Goal: Information Seeking & Learning: Learn about a topic

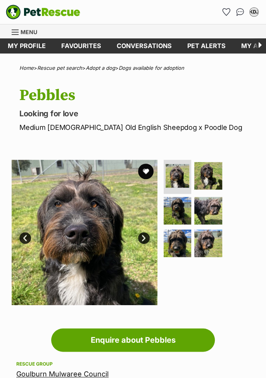
click at [59, 234] on img at bounding box center [85, 233] width 146 height 146
click at [55, 201] on img at bounding box center [85, 233] width 146 height 146
click at [47, 193] on img at bounding box center [85, 233] width 146 height 146
click at [45, 200] on img at bounding box center [85, 233] width 146 height 146
click at [42, 195] on img at bounding box center [85, 233] width 146 height 146
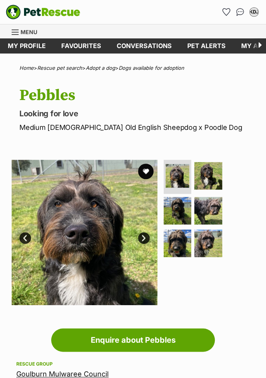
click at [39, 191] on img at bounding box center [85, 233] width 146 height 146
click at [108, 272] on img at bounding box center [85, 233] width 146 height 146
click at [139, 244] on img at bounding box center [85, 233] width 146 height 146
click at [145, 244] on link "Next" at bounding box center [144, 239] width 12 height 12
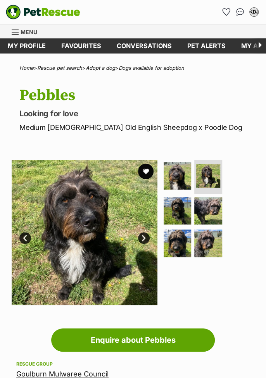
click at [141, 241] on link "Next" at bounding box center [144, 239] width 12 height 12
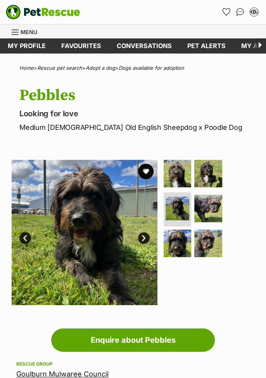
click at [140, 241] on link "Next" at bounding box center [144, 239] width 12 height 12
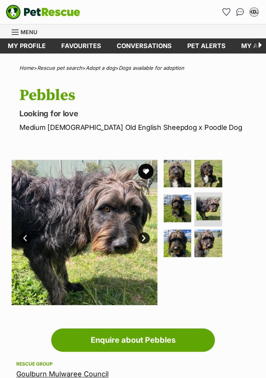
click at [141, 235] on link "Next" at bounding box center [144, 239] width 12 height 12
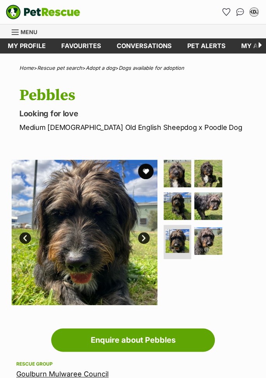
click at [146, 241] on link "Next" at bounding box center [144, 239] width 12 height 12
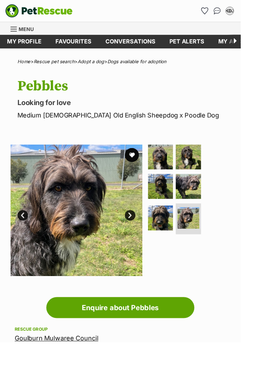
click at [207, 180] on img at bounding box center [208, 174] width 28 height 28
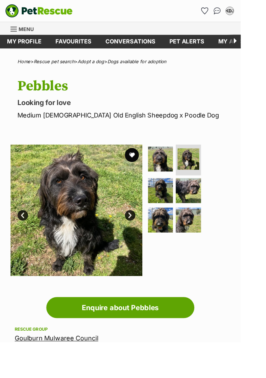
scroll to position [6, 0]
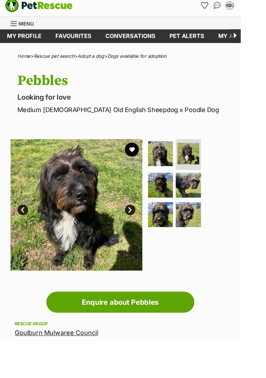
click at [180, 202] on img at bounding box center [178, 205] width 28 height 28
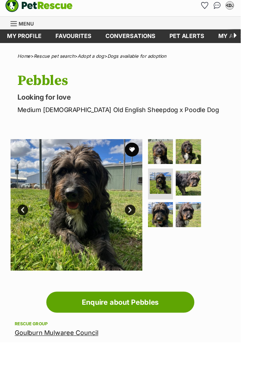
click at [210, 236] on img at bounding box center [208, 238] width 28 height 28
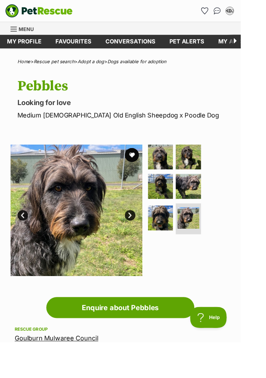
scroll to position [0, 0]
click at [234, 90] on h1 "Pebbles" at bounding box center [136, 96] width 235 height 18
click at [19, 35] on div "Menu" at bounding box center [16, 32] width 8 height 6
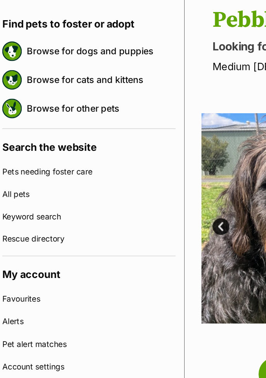
click at [83, 118] on link "Browse for dogs and puppies" at bounding box center [74, 117] width 103 height 16
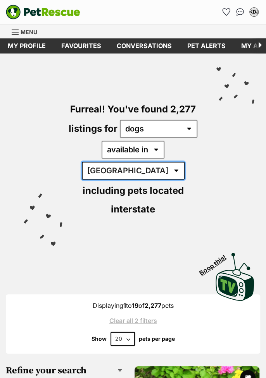
click at [182, 162] on select "[GEOGRAPHIC_DATA] [GEOGRAPHIC_DATA] [GEOGRAPHIC_DATA] [GEOGRAPHIC_DATA] [GEOGRA…" at bounding box center [133, 171] width 103 height 18
select select "NSW"
click at [138, 162] on select "[GEOGRAPHIC_DATA] [GEOGRAPHIC_DATA] [GEOGRAPHIC_DATA] [GEOGRAPHIC_DATA] [GEOGRA…" at bounding box center [133, 171] width 103 height 18
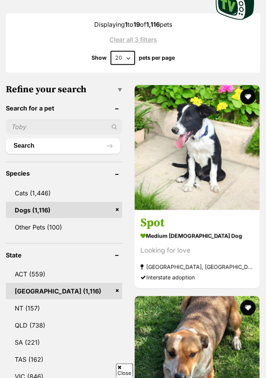
scroll to position [281, 0]
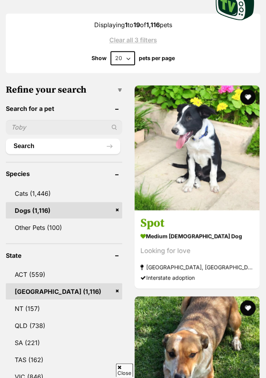
click at [120, 85] on h3 "Refine your search" at bounding box center [64, 90] width 116 height 11
click at [118, 85] on h3 "Refine your search" at bounding box center [64, 90] width 116 height 11
click at [122, 85] on h3 "Refine your search" at bounding box center [64, 90] width 116 height 11
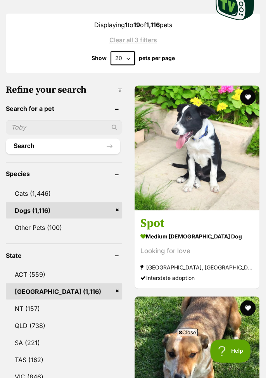
click at [121, 85] on h3 "Refine your search" at bounding box center [64, 90] width 116 height 11
click at [120, 85] on h3 "Refine your search" at bounding box center [64, 90] width 116 height 11
click at [122, 85] on h3 "Refine your search" at bounding box center [64, 90] width 116 height 11
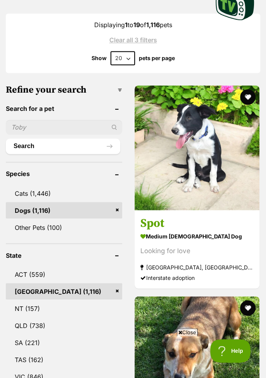
click at [121, 85] on h3 "Refine your search" at bounding box center [64, 90] width 116 height 11
click at [120, 85] on h3 "Refine your search" at bounding box center [64, 90] width 116 height 11
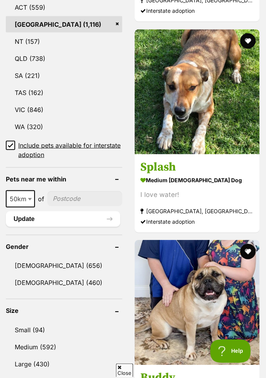
scroll to position [554, 0]
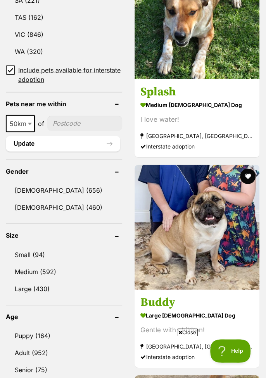
click at [46, 264] on link "Medium (592)" at bounding box center [64, 272] width 116 height 16
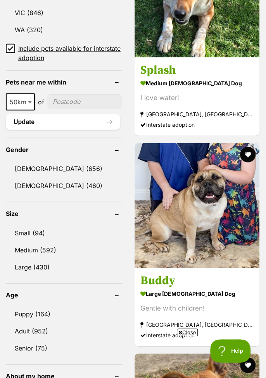
scroll to position [661, 0]
